Goal: Check status: Check status

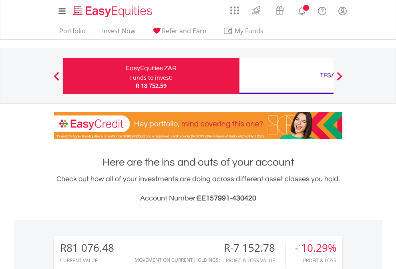
scroll to position [77, 126]
click at [130, 76] on div "Funds to invest:" at bounding box center [151, 78] width 42 height 8
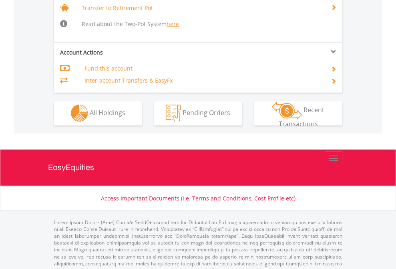
scroll to position [795, 0]
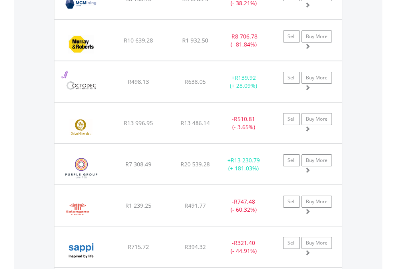
scroll to position [77, 126]
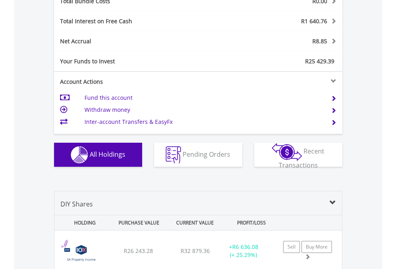
scroll to position [938, 0]
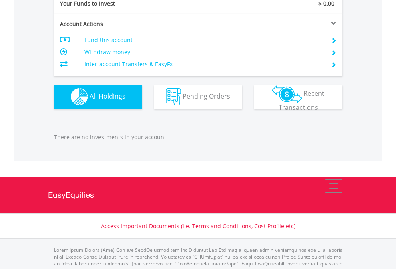
scroll to position [793, 0]
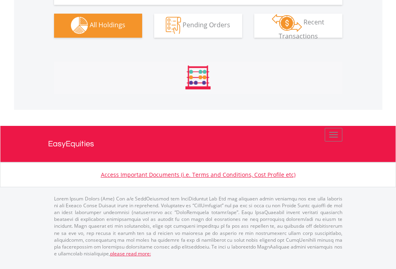
scroll to position [793, 0]
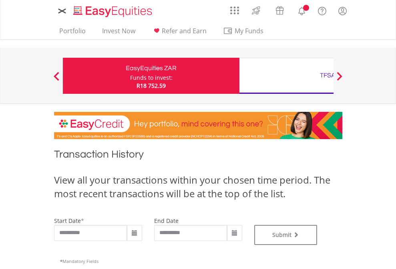
type input "**********"
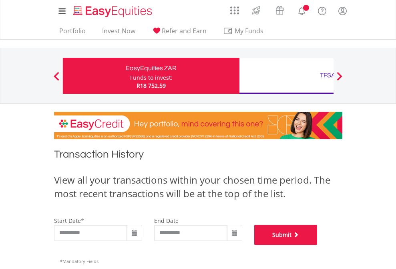
click at [317, 245] on button "Submit" at bounding box center [285, 235] width 63 height 20
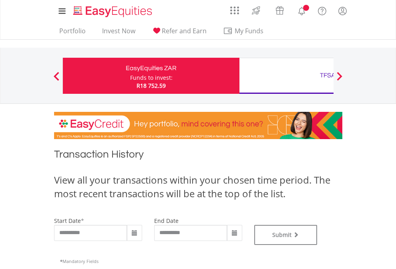
click at [286, 76] on div "TFSA" at bounding box center [327, 75] width 167 height 11
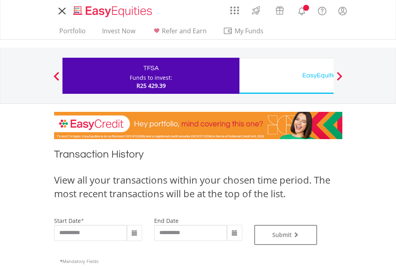
type input "**********"
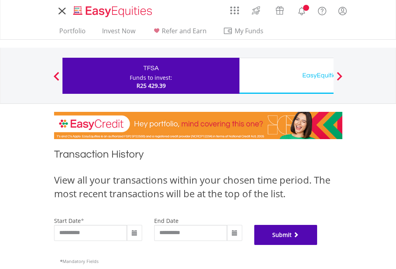
click at [317, 245] on button "Submit" at bounding box center [285, 235] width 63 height 20
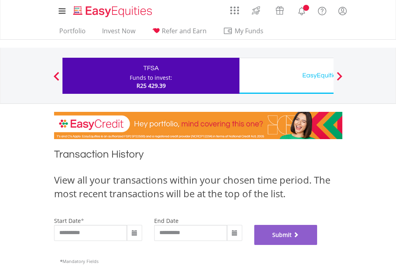
scroll to position [325, 0]
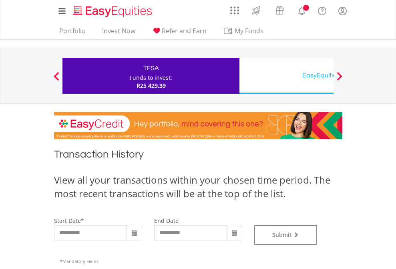
click at [286, 76] on div "EasyEquities USD" at bounding box center [327, 75] width 167 height 11
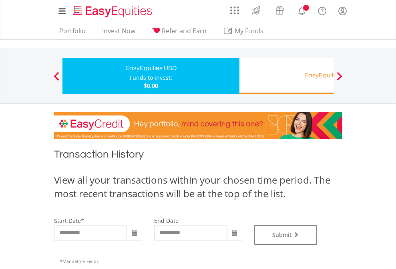
type input "**********"
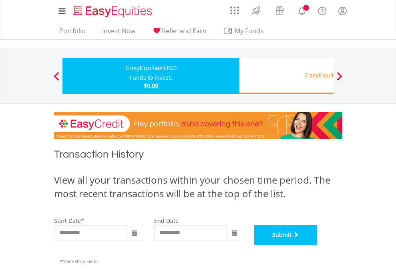
click at [317, 245] on button "Submit" at bounding box center [285, 235] width 63 height 20
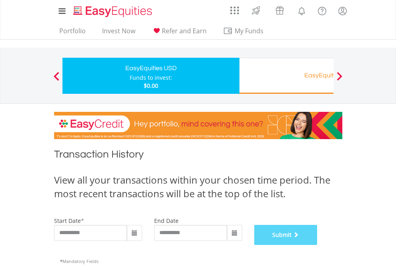
scroll to position [325, 0]
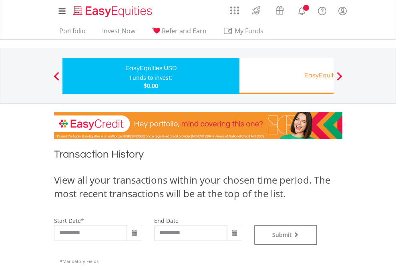
click at [286, 76] on div "EasyEquities RA" at bounding box center [327, 75] width 167 height 11
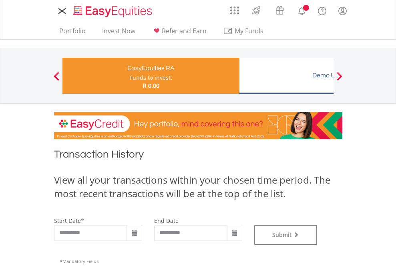
type input "**********"
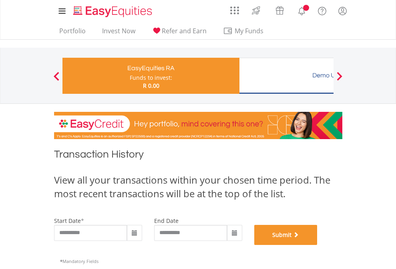
click at [317, 245] on button "Submit" at bounding box center [285, 235] width 63 height 20
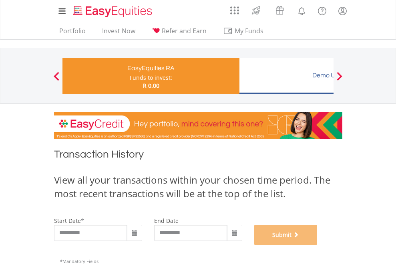
scroll to position [325, 0]
